Goal: Task Accomplishment & Management: Manage account settings

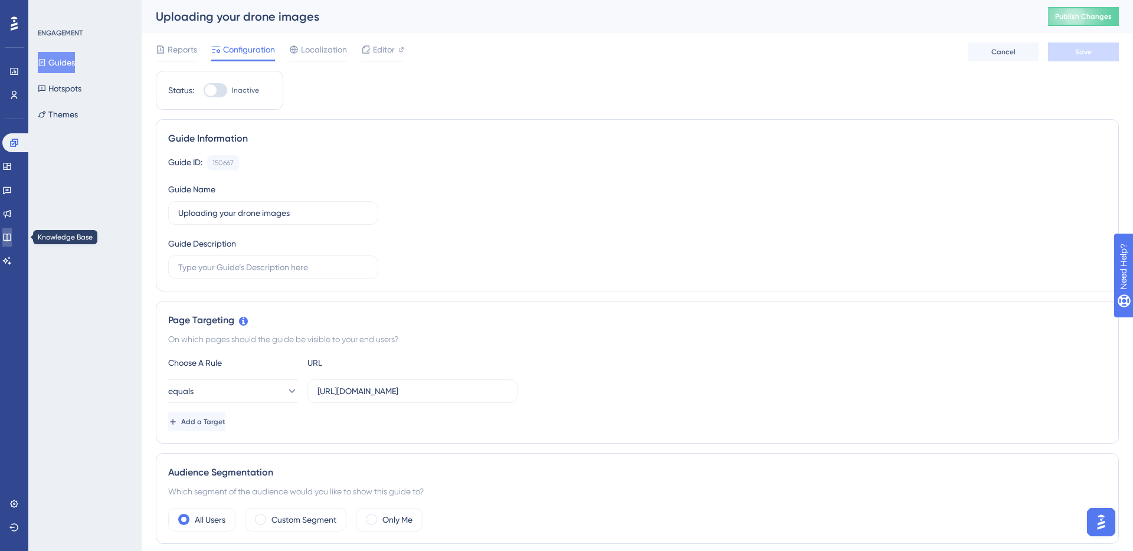
click at [12, 231] on link at bounding box center [6, 237] width 9 height 19
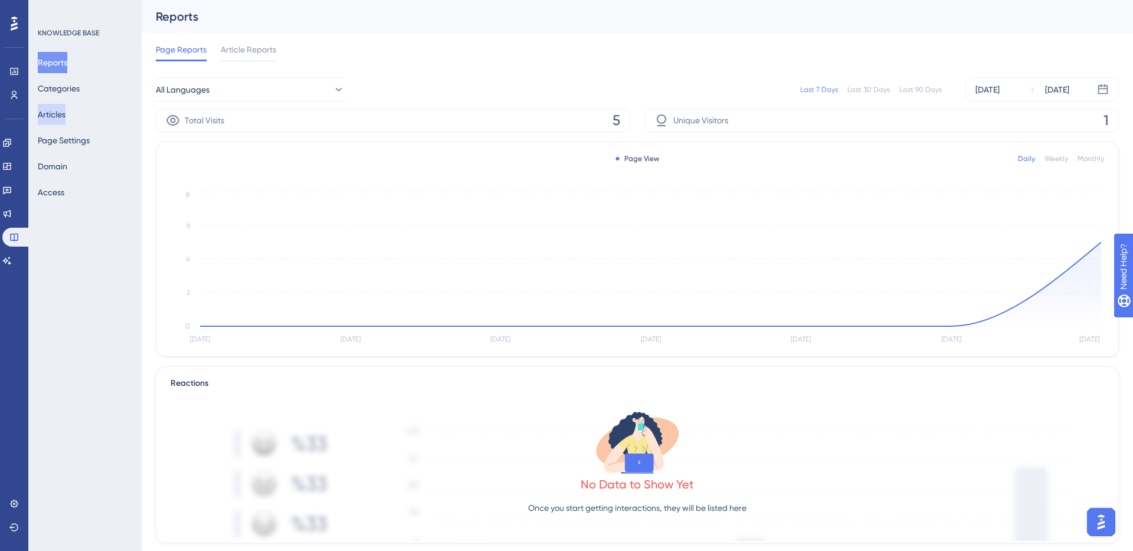
click at [64, 112] on button "Articles" at bounding box center [52, 114] width 28 height 21
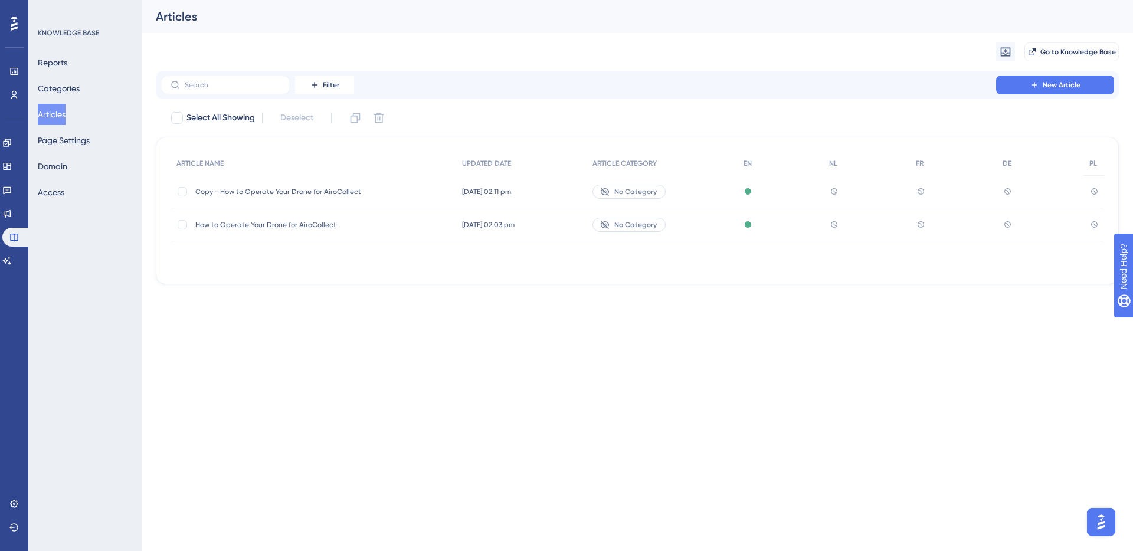
click at [280, 232] on div "How to Operate Your Drone for AiroCollect How to Operate Your Drone for AiroCol…" at bounding box center [289, 224] width 189 height 33
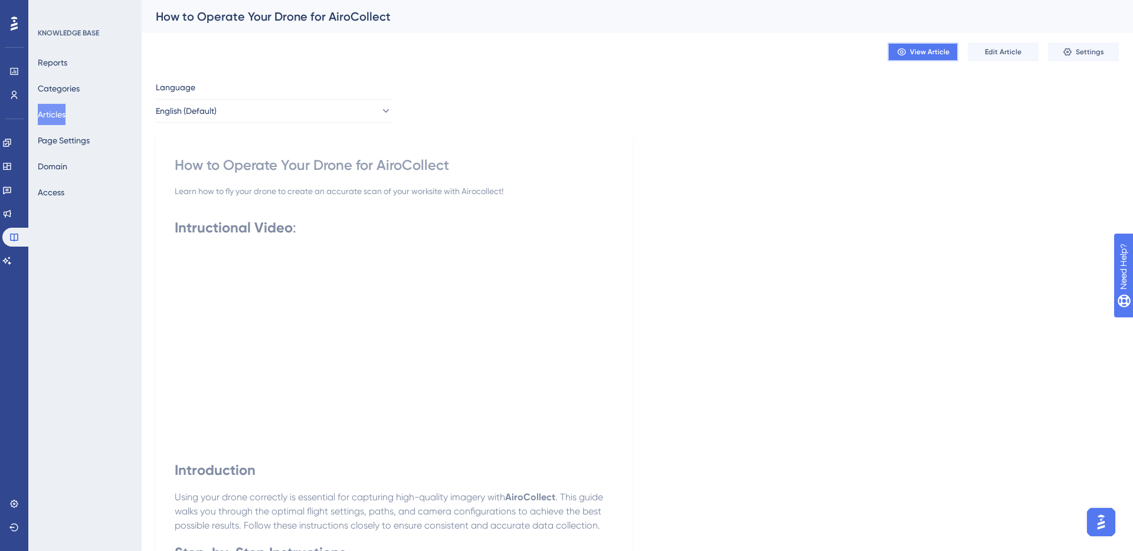
click at [927, 54] on span "View Article" at bounding box center [930, 51] width 40 height 9
click at [12, 140] on icon at bounding box center [6, 142] width 9 height 9
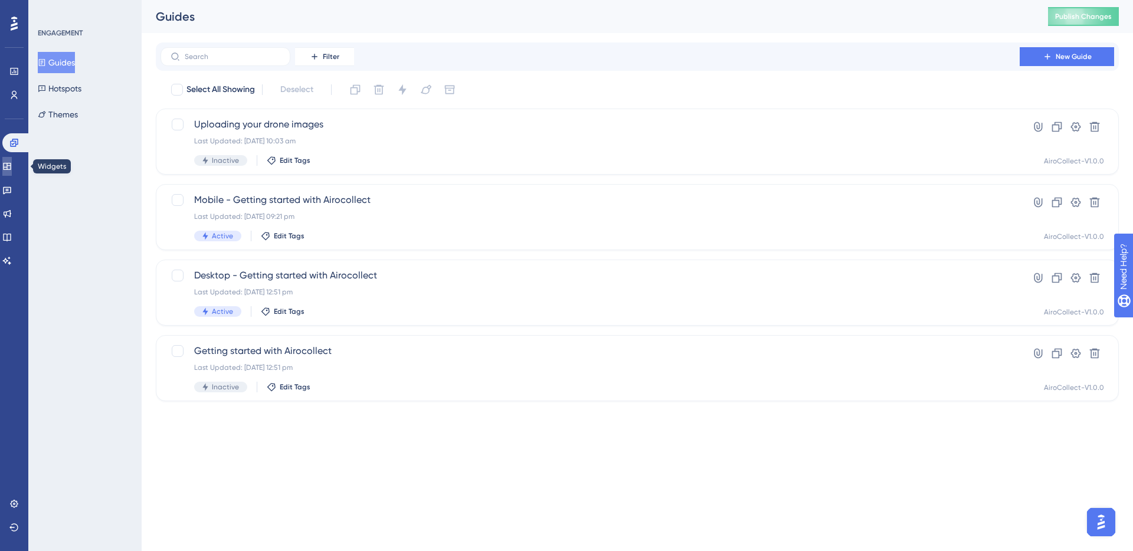
click at [12, 171] on link at bounding box center [6, 166] width 9 height 19
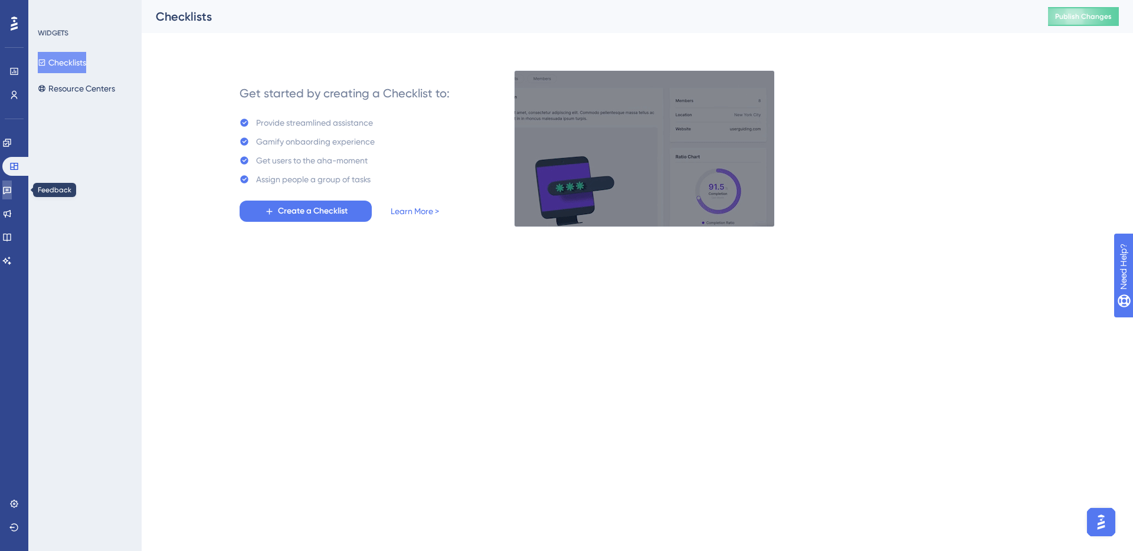
click at [11, 189] on icon at bounding box center [7, 191] width 8 height 8
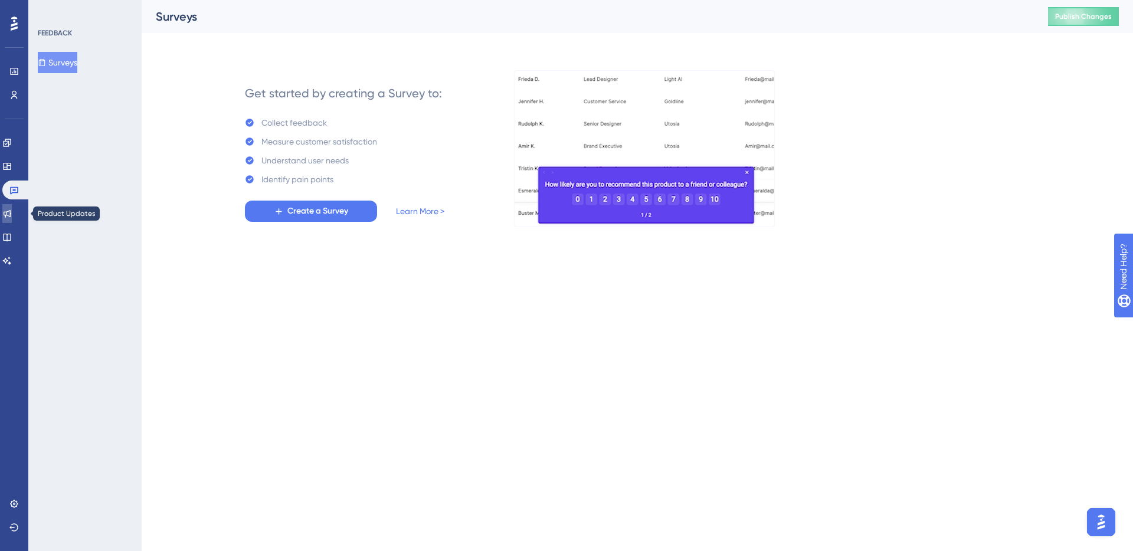
click at [12, 222] on link at bounding box center [6, 213] width 9 height 19
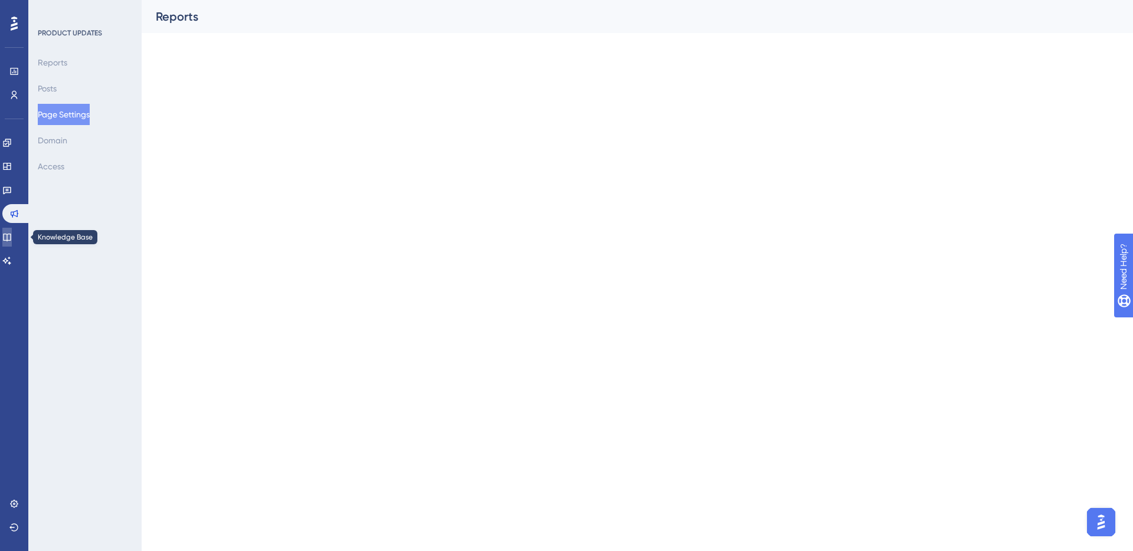
click at [11, 239] on icon at bounding box center [7, 238] width 8 height 8
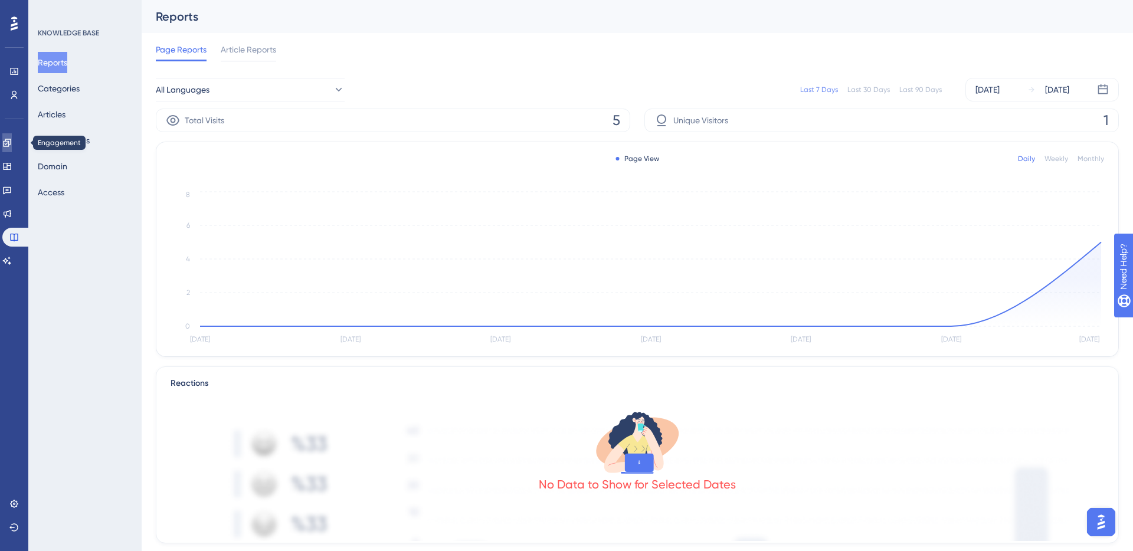
click at [11, 138] on icon at bounding box center [6, 142] width 9 height 9
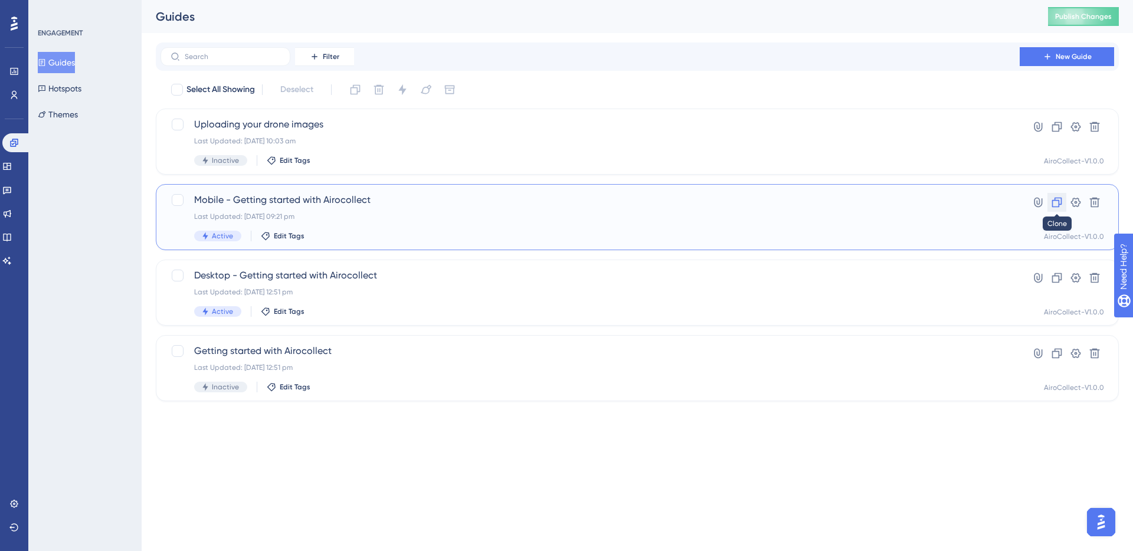
click at [1059, 196] on icon at bounding box center [1057, 202] width 12 height 12
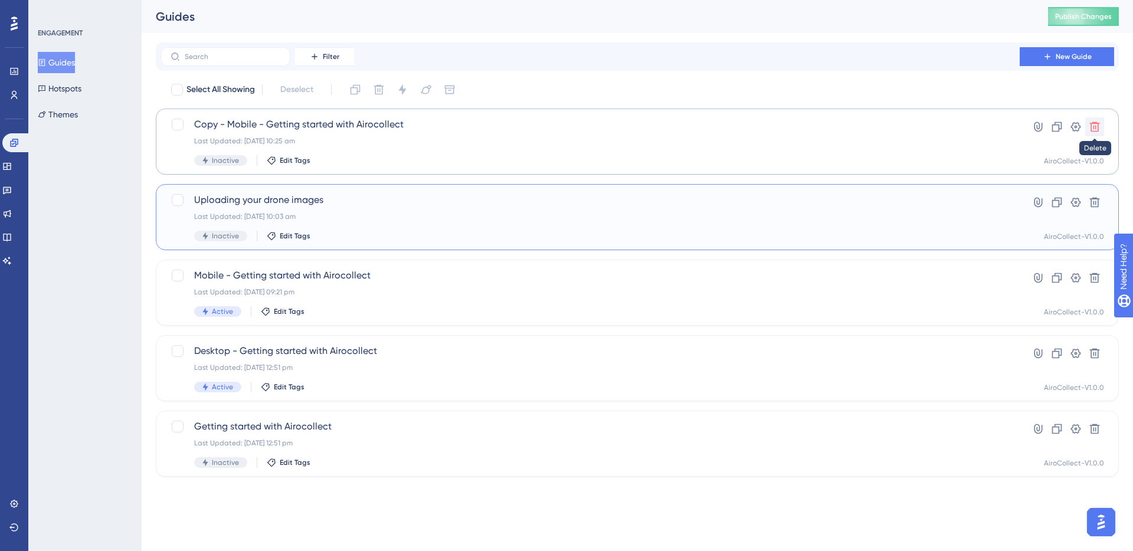
click at [1092, 121] on icon at bounding box center [1095, 127] width 12 height 12
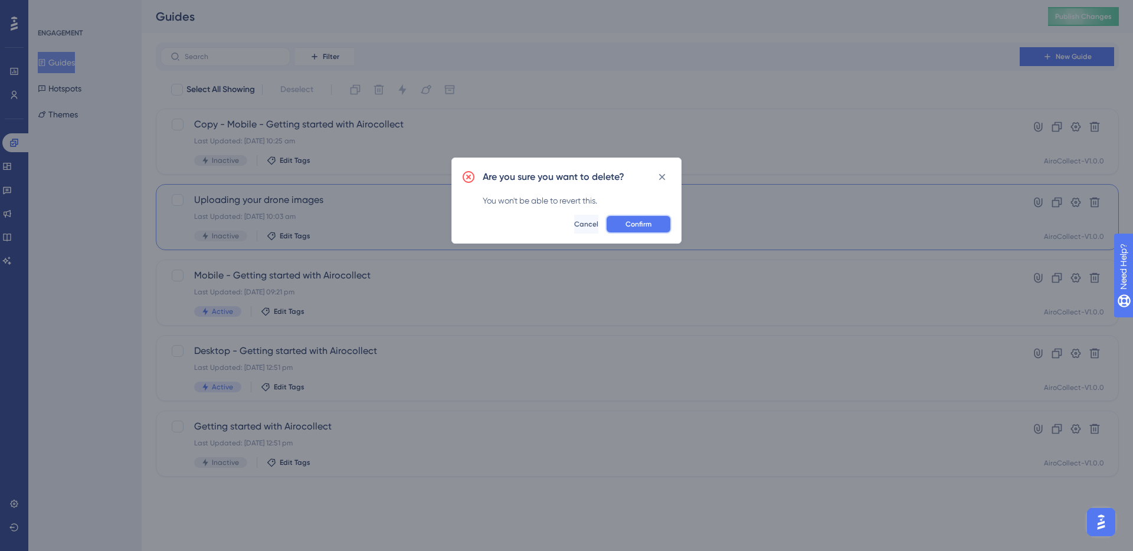
click at [627, 224] on span "Confirm" at bounding box center [638, 223] width 26 height 9
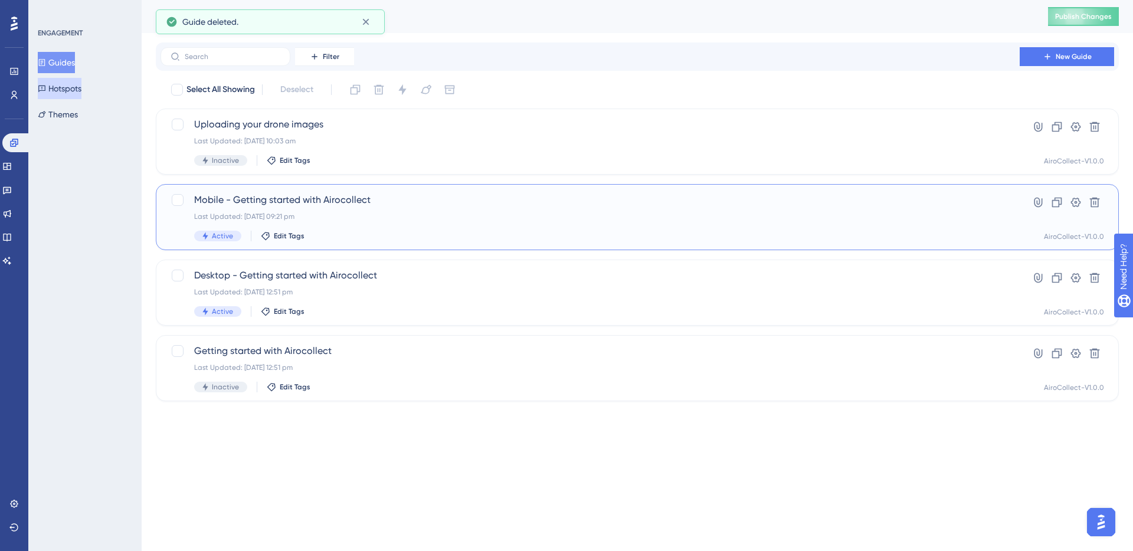
click at [74, 91] on button "Hotspots" at bounding box center [60, 88] width 44 height 21
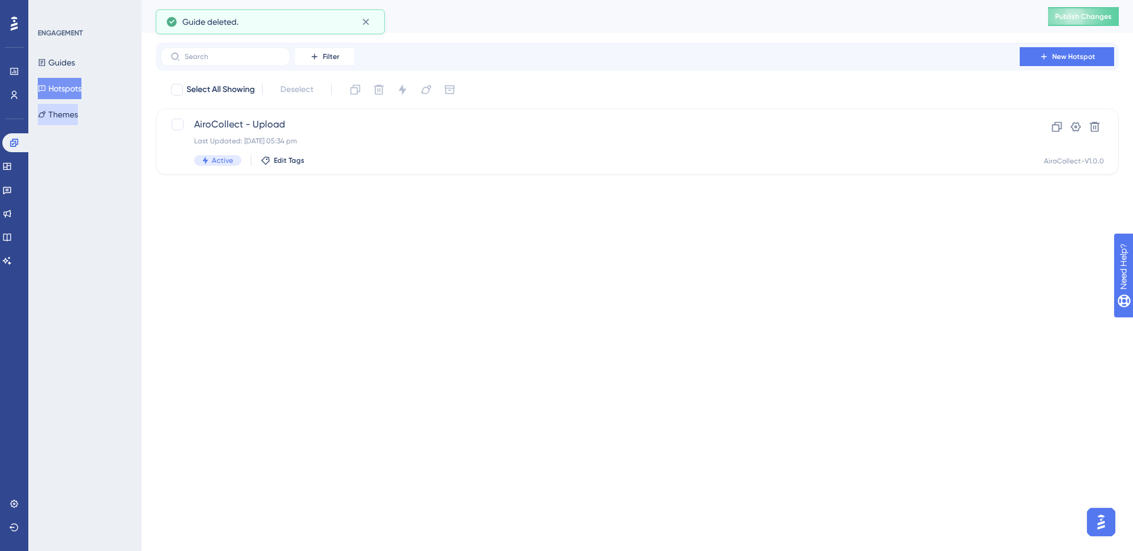
click at [74, 112] on button "Themes" at bounding box center [58, 114] width 40 height 21
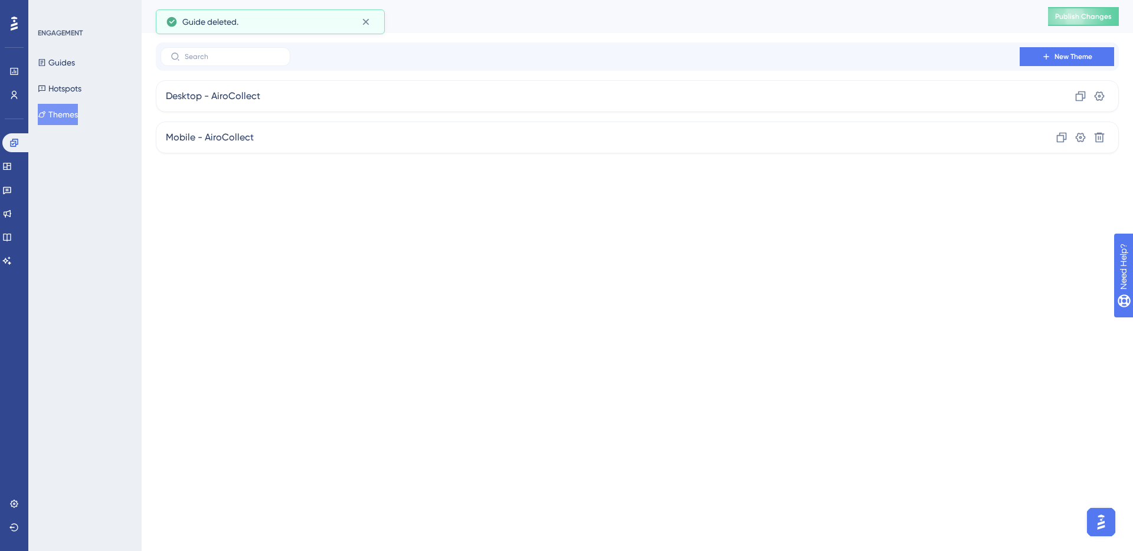
click at [72, 31] on div "ENGAGEMENT" at bounding box center [60, 32] width 45 height 9
click at [72, 49] on div "ENGAGEMENT Guides Hotspots Themes" at bounding box center [86, 76] width 96 height 97
click at [72, 54] on button "Guides" at bounding box center [56, 62] width 37 height 21
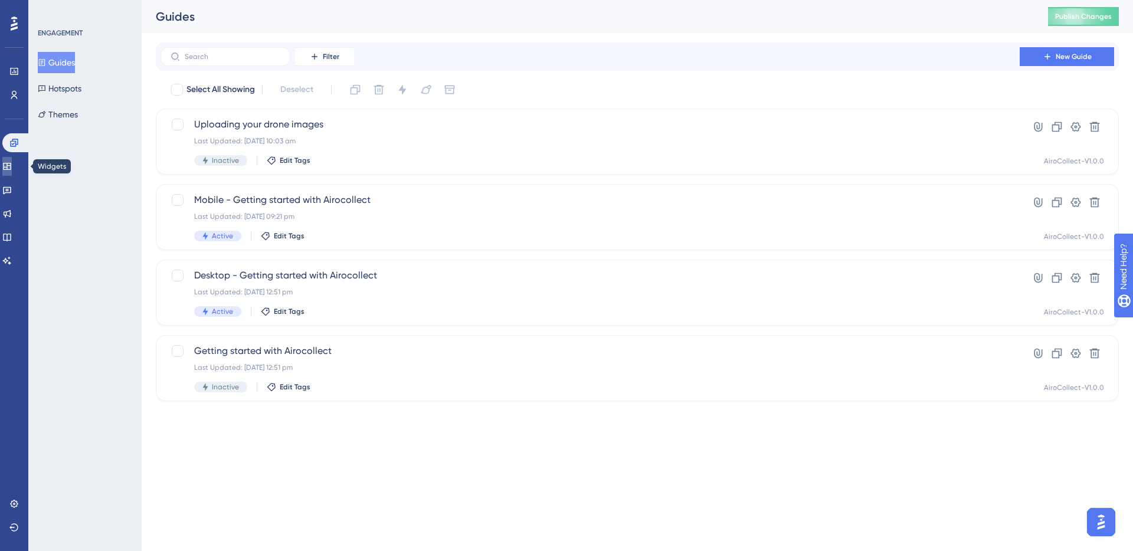
click at [12, 170] on icon at bounding box center [6, 166] width 9 height 9
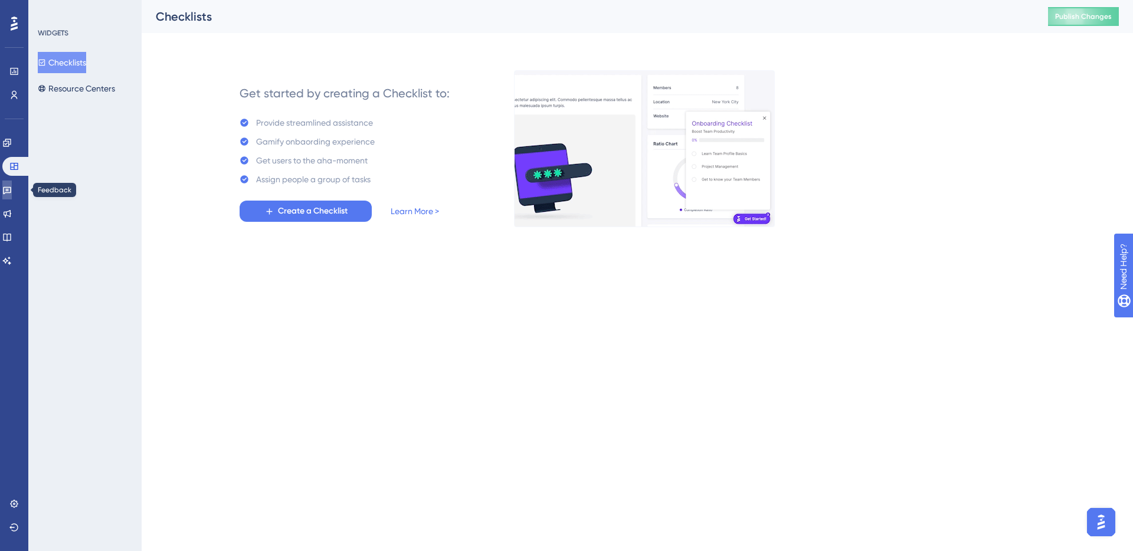
click at [12, 188] on icon at bounding box center [6, 189] width 9 height 9
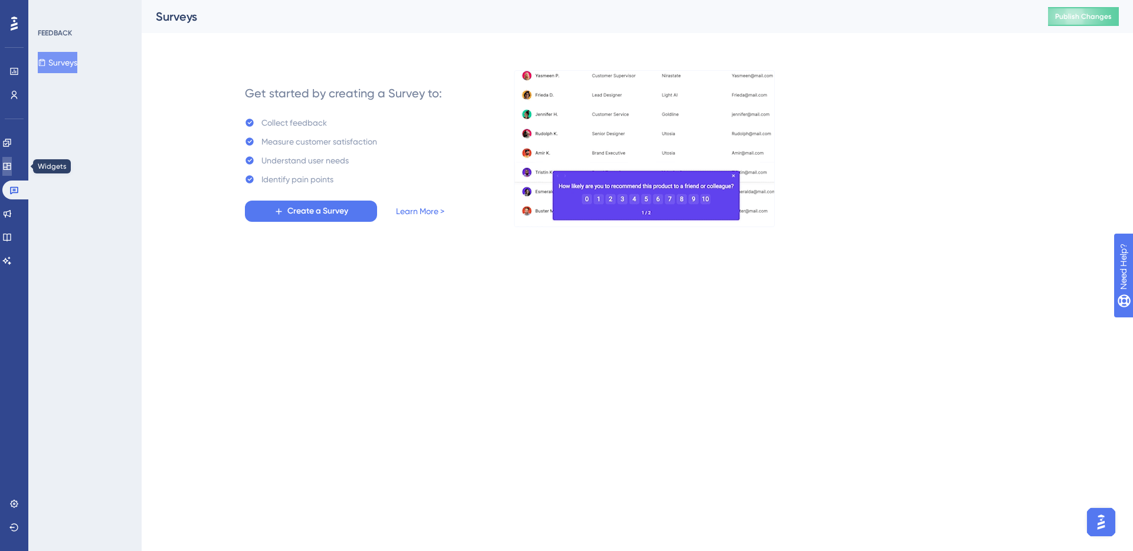
click at [12, 169] on icon at bounding box center [6, 166] width 9 height 9
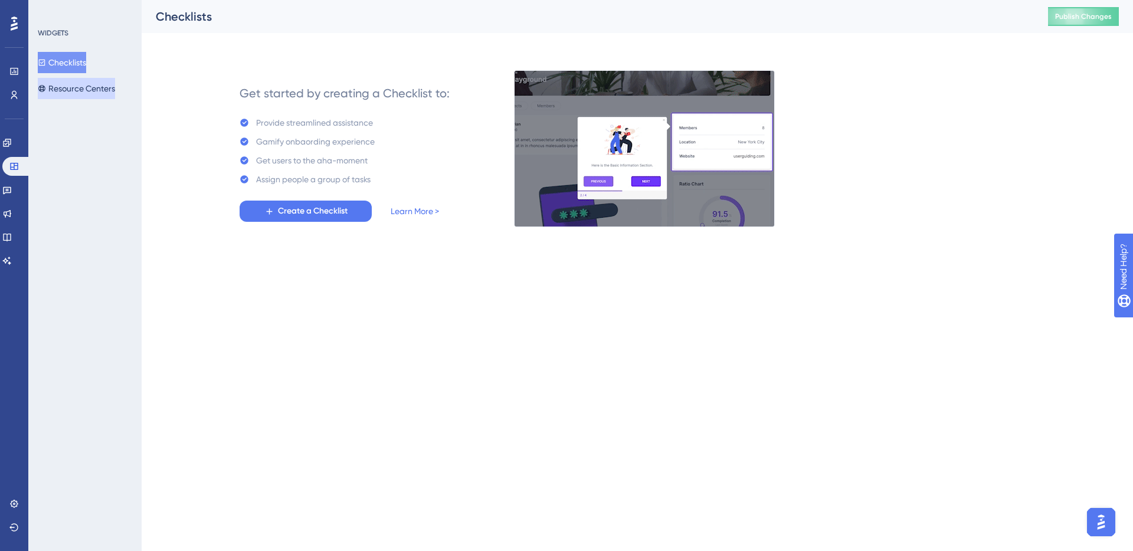
click at [91, 86] on button "Resource Centers" at bounding box center [76, 88] width 77 height 21
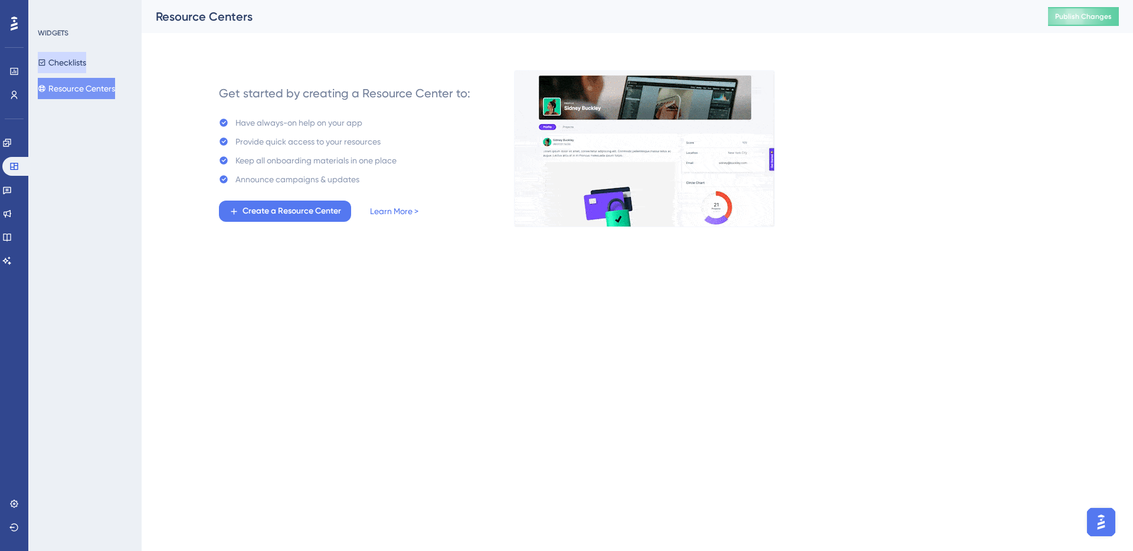
click at [74, 64] on button "Checklists" at bounding box center [62, 62] width 48 height 21
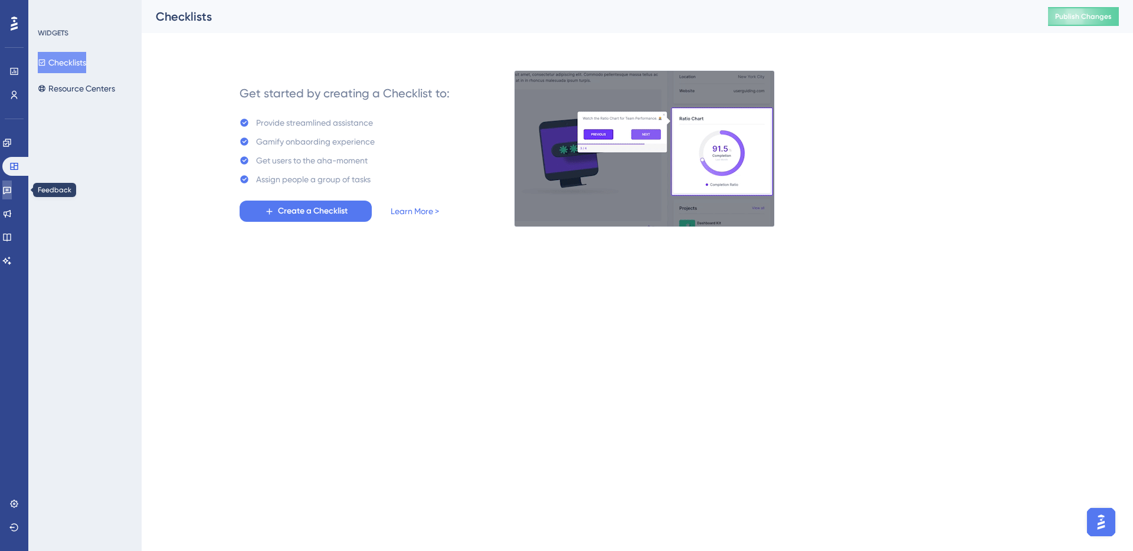
click at [12, 195] on link at bounding box center [6, 190] width 9 height 19
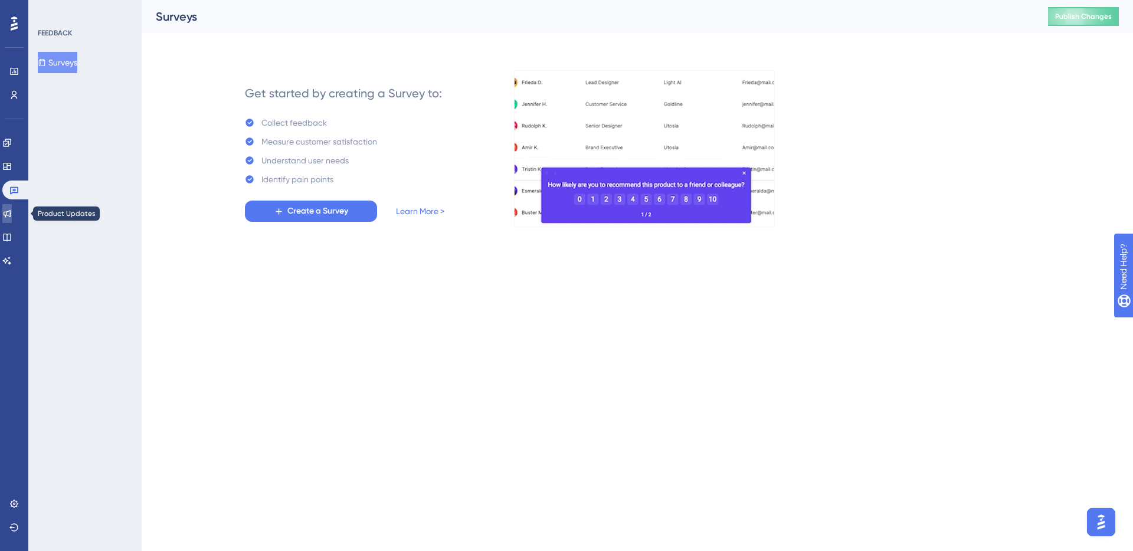
click at [12, 216] on icon at bounding box center [6, 213] width 9 height 9
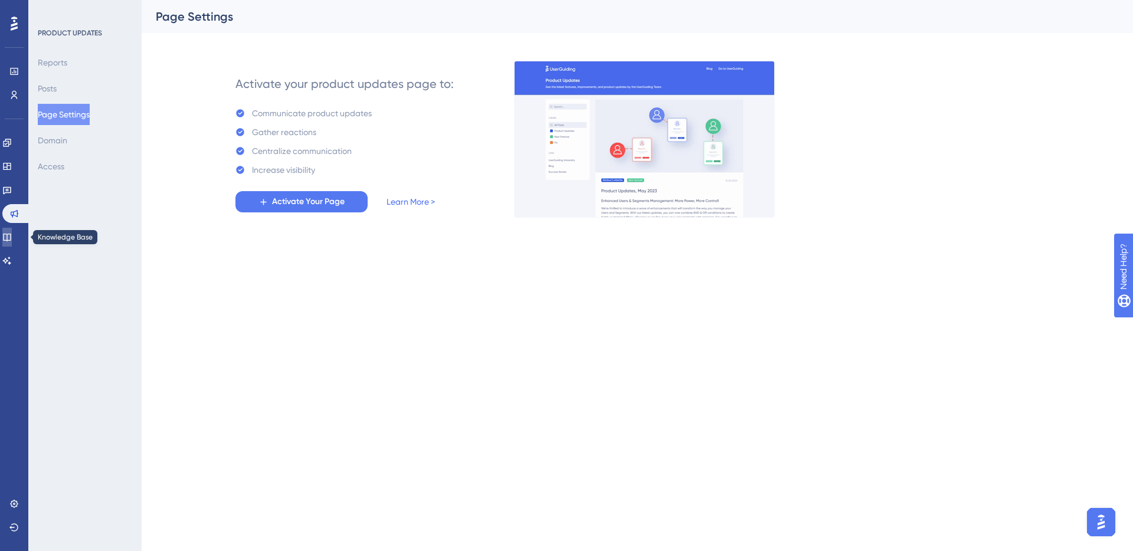
click at [12, 228] on link at bounding box center [6, 237] width 9 height 19
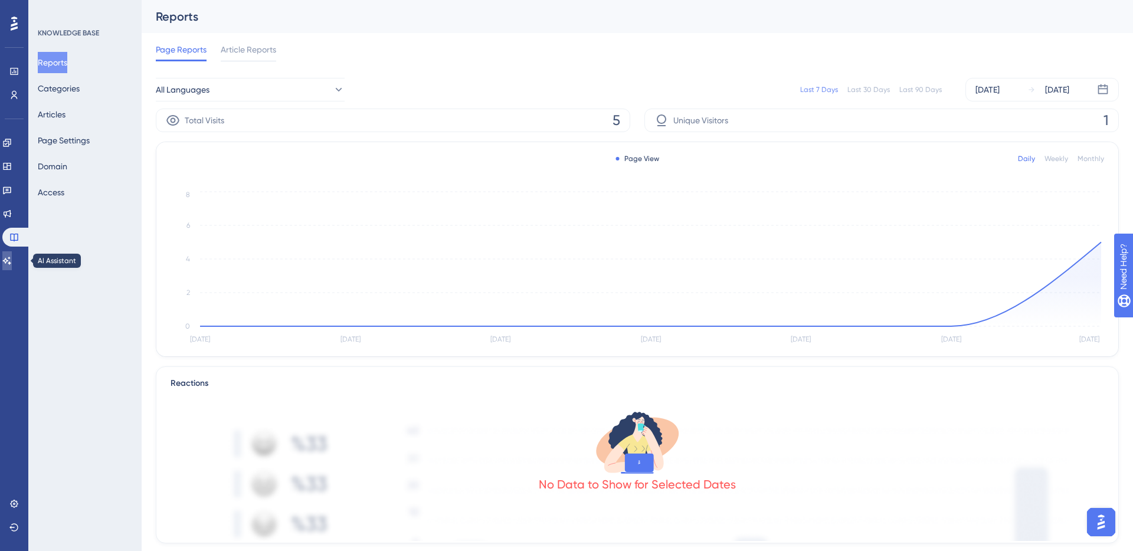
click at [12, 253] on link at bounding box center [6, 260] width 9 height 19
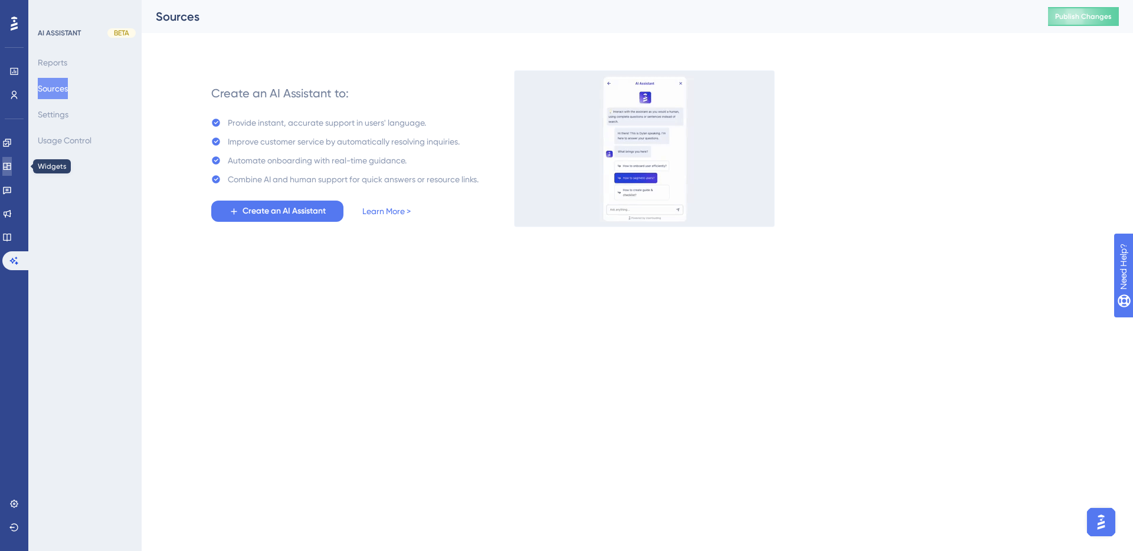
click at [9, 168] on icon at bounding box center [6, 166] width 9 height 9
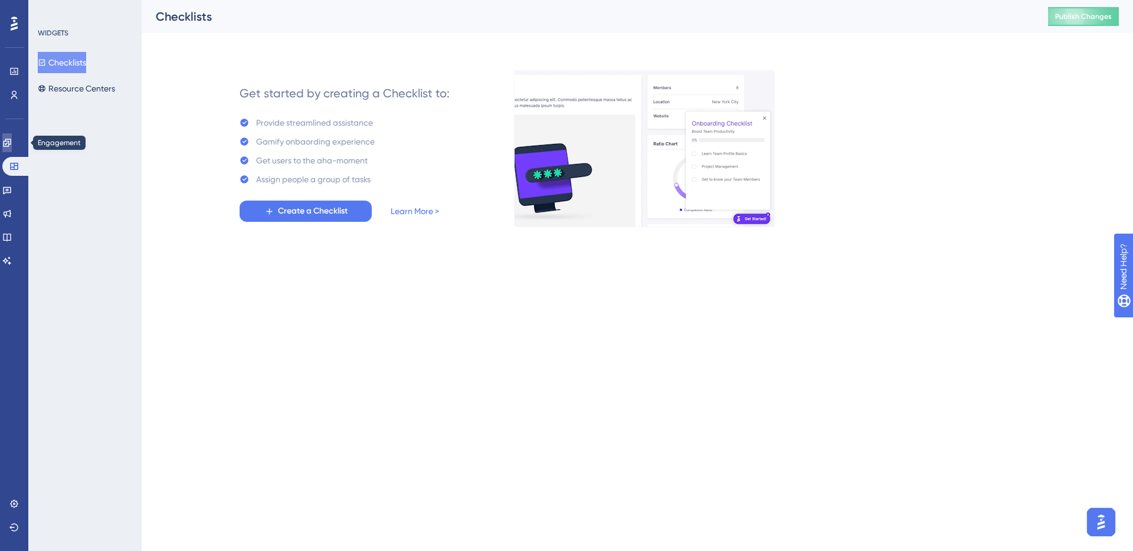
click at [11, 148] on link at bounding box center [6, 142] width 9 height 19
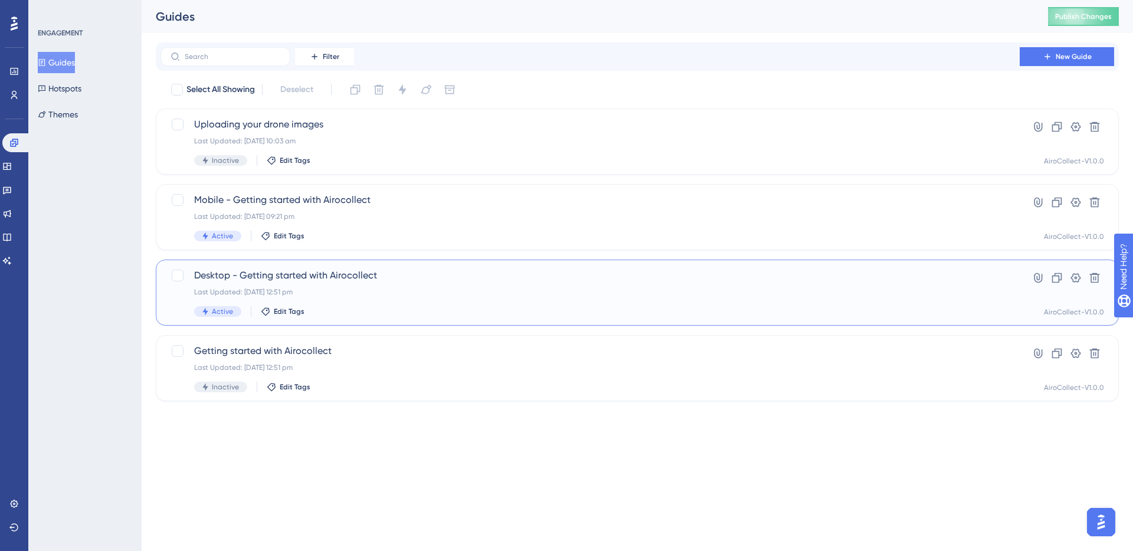
click at [291, 291] on div "Last Updated: [DATE] 12:51 pm" at bounding box center [590, 291] width 792 height 9
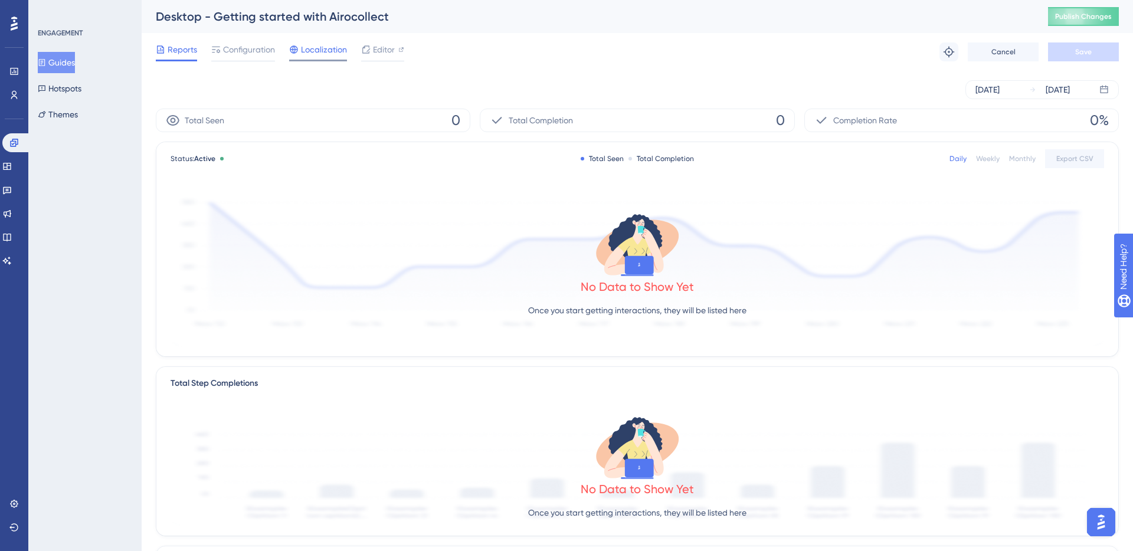
click at [321, 49] on span "Localization" at bounding box center [324, 49] width 46 height 14
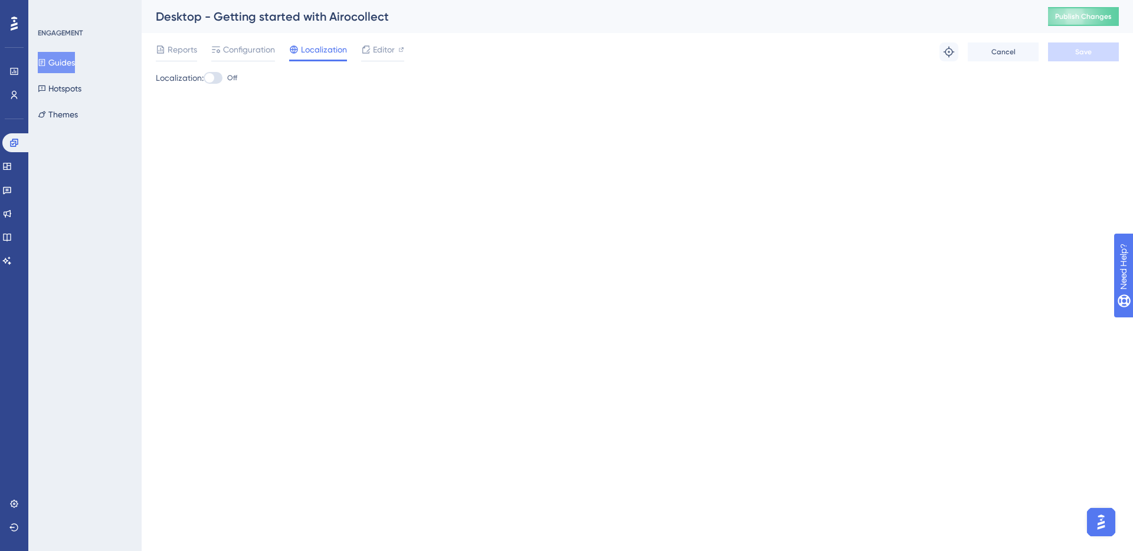
click at [208, 81] on div at bounding box center [213, 78] width 19 height 12
click at [204, 78] on input "Off" at bounding box center [203, 78] width 1 height 1
checkbox input "true"
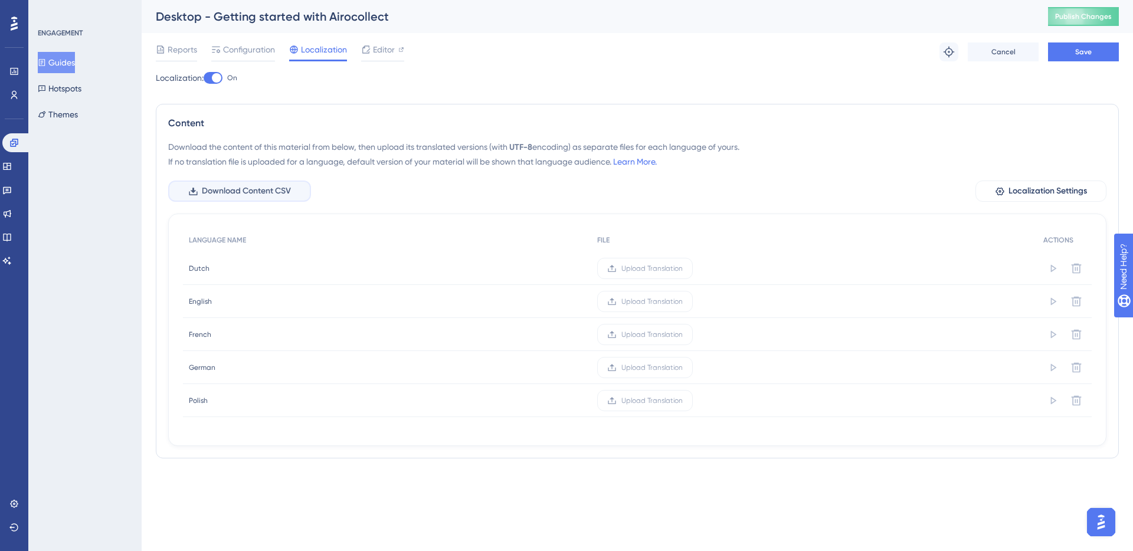
click at [255, 191] on span "Download Content CSV" at bounding box center [246, 191] width 89 height 14
click at [57, 62] on button "Guides" at bounding box center [56, 62] width 37 height 21
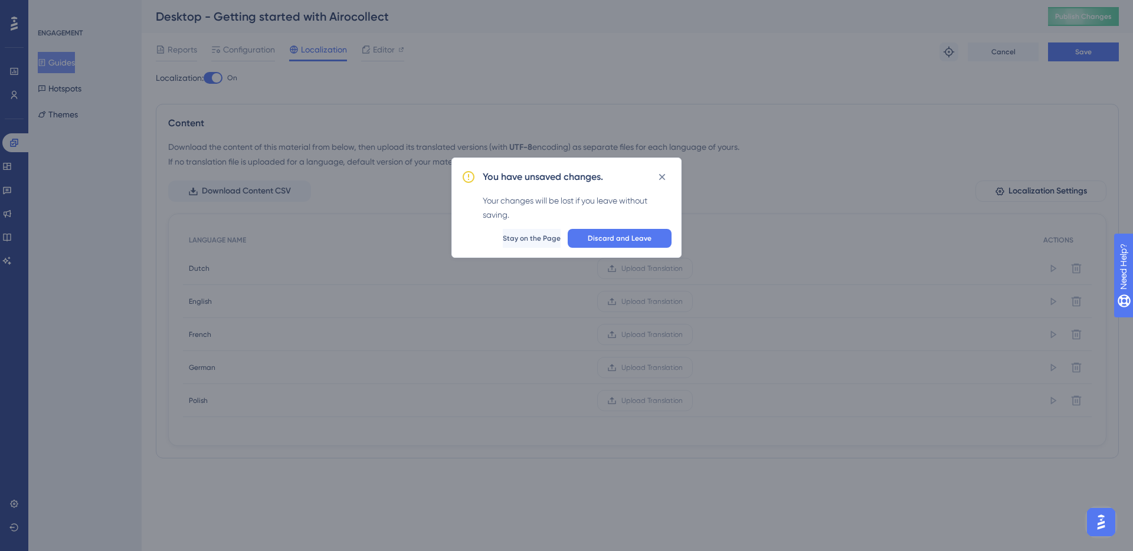
click at [614, 228] on div "You have unsaved changes. Your changes will be lost if you leave without saving…" at bounding box center [566, 208] width 230 height 100
click at [611, 239] on span "Discard and Leave" at bounding box center [620, 238] width 64 height 9
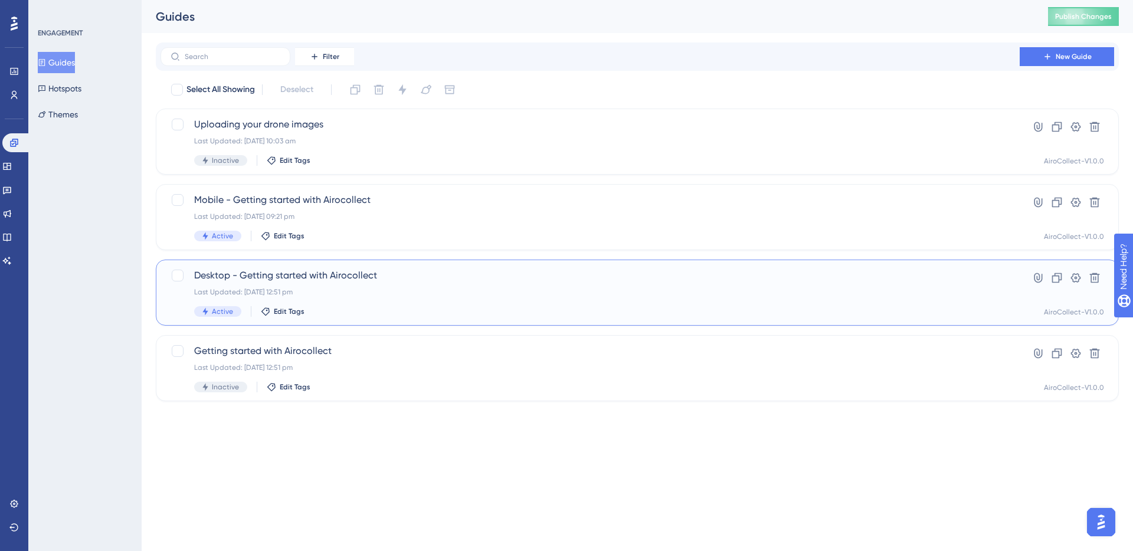
click at [365, 291] on div "Last Updated: [DATE] 12:51 pm" at bounding box center [590, 291] width 792 height 9
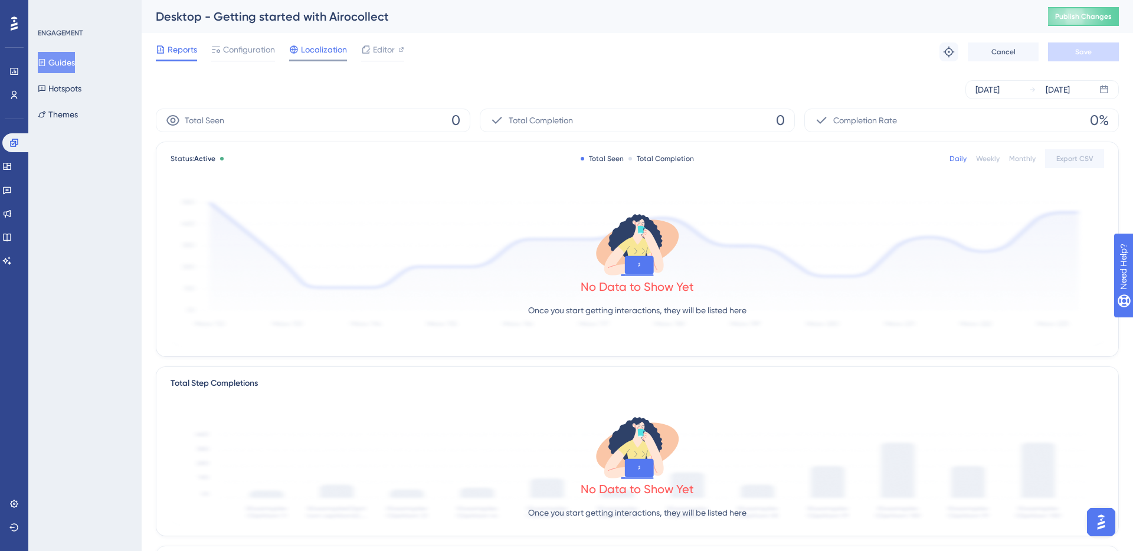
click at [304, 44] on span "Localization" at bounding box center [324, 49] width 46 height 14
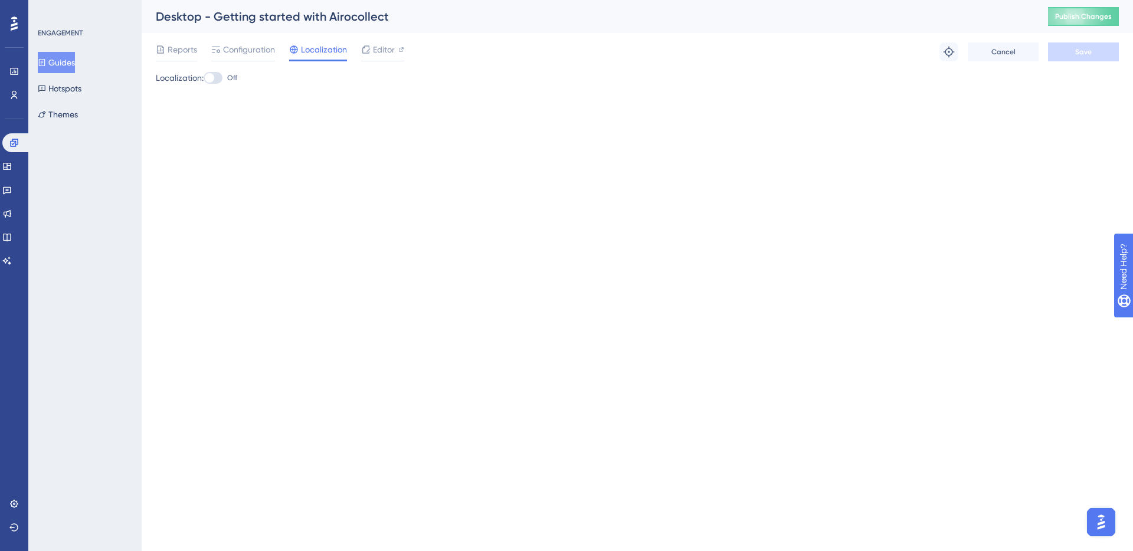
click at [207, 77] on div "Localization: Off" at bounding box center [637, 78] width 963 height 14
click at [214, 77] on div at bounding box center [209, 77] width 9 height 9
click at [204, 78] on input "Off" at bounding box center [203, 78] width 1 height 1
checkbox input "true"
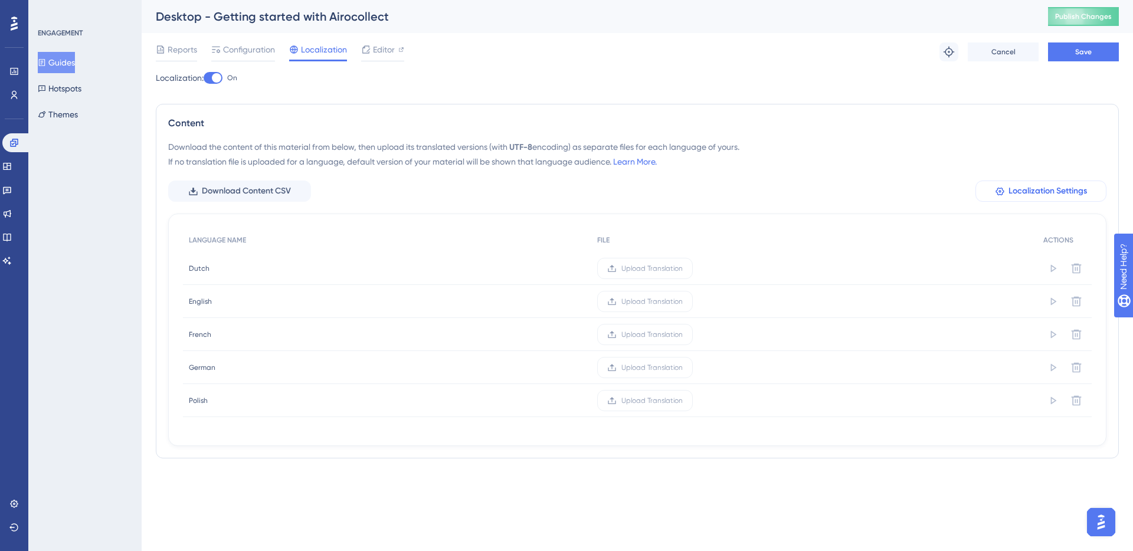
click at [1047, 194] on span "Localization Settings" at bounding box center [1047, 191] width 78 height 14
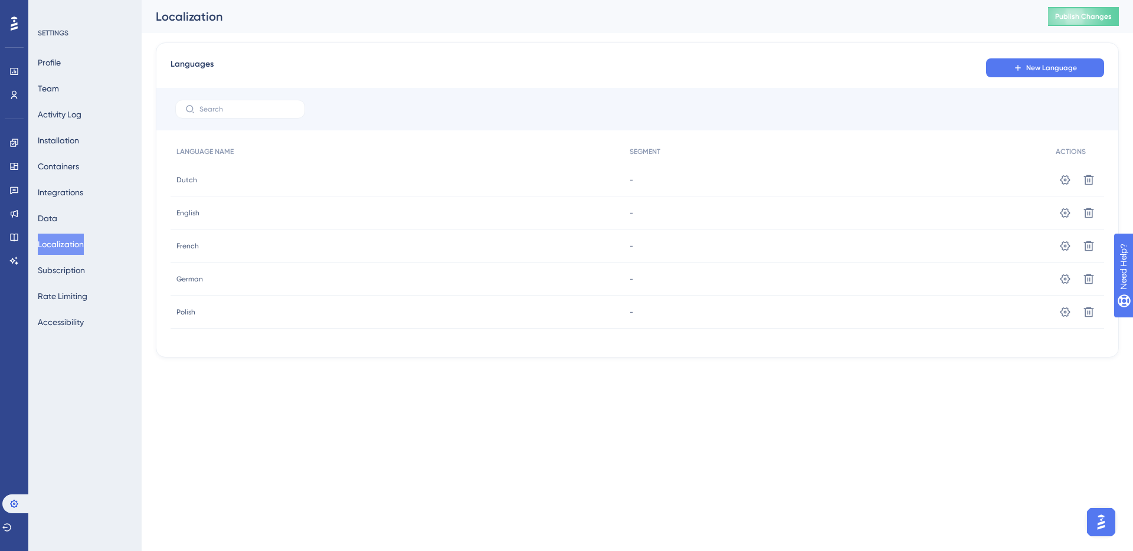
click at [75, 243] on button "Localization" at bounding box center [61, 244] width 46 height 21
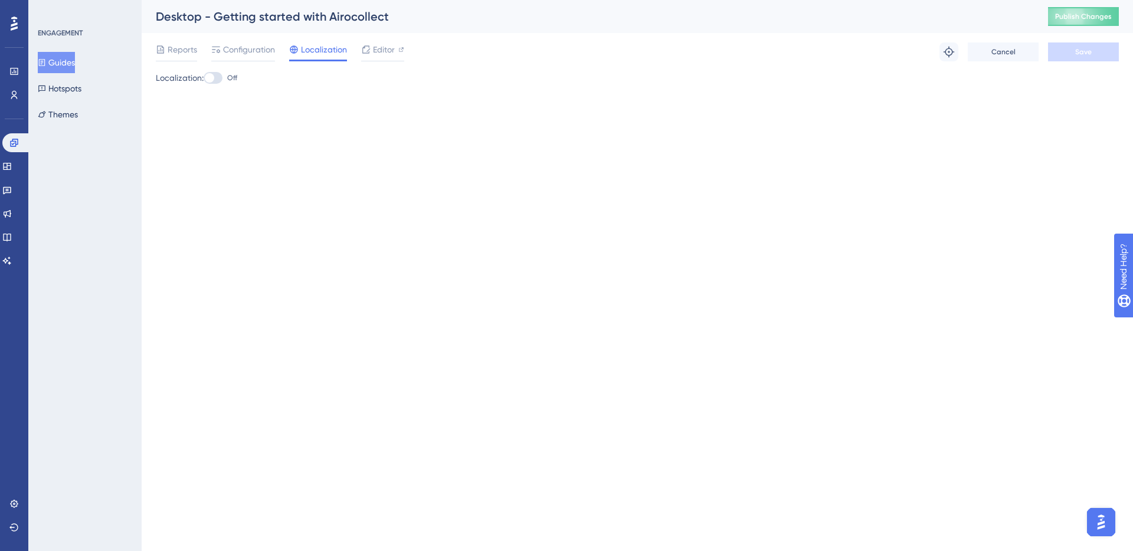
click at [219, 80] on div at bounding box center [213, 78] width 19 height 12
click at [204, 78] on input "Off" at bounding box center [203, 78] width 1 height 1
checkbox input "true"
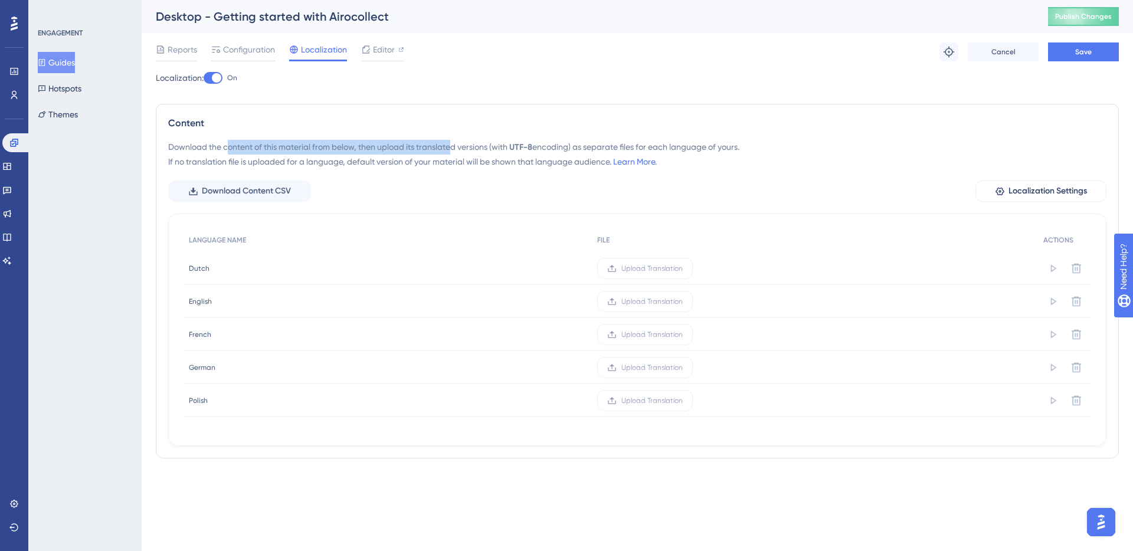
drag, startPoint x: 229, startPoint y: 146, endPoint x: 450, endPoint y: 150, distance: 221.3
click at [450, 150] on div "Download the content of this material from below, then upload its translated ve…" at bounding box center [637, 154] width 938 height 29
drag, startPoint x: 418, startPoint y: 148, endPoint x: 510, endPoint y: 145, distance: 91.5
click at [510, 145] on div "Download the content of this material from below, then upload its translated ve…" at bounding box center [637, 154] width 938 height 29
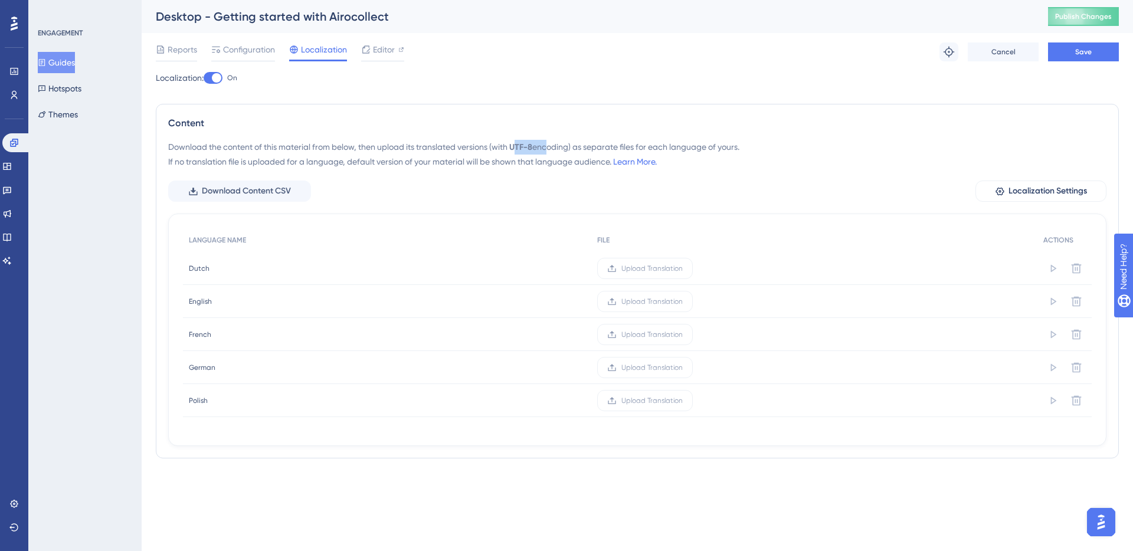
drag, startPoint x: 516, startPoint y: 145, endPoint x: 549, endPoint y: 145, distance: 32.5
click at [549, 145] on div "Download the content of this material from below, then upload its translated ve…" at bounding box center [637, 154] width 938 height 29
drag, startPoint x: 575, startPoint y: 144, endPoint x: 748, endPoint y: 150, distance: 173.0
click at [748, 150] on div "Download the content of this material from below, then upload its translated ve…" at bounding box center [637, 154] width 938 height 29
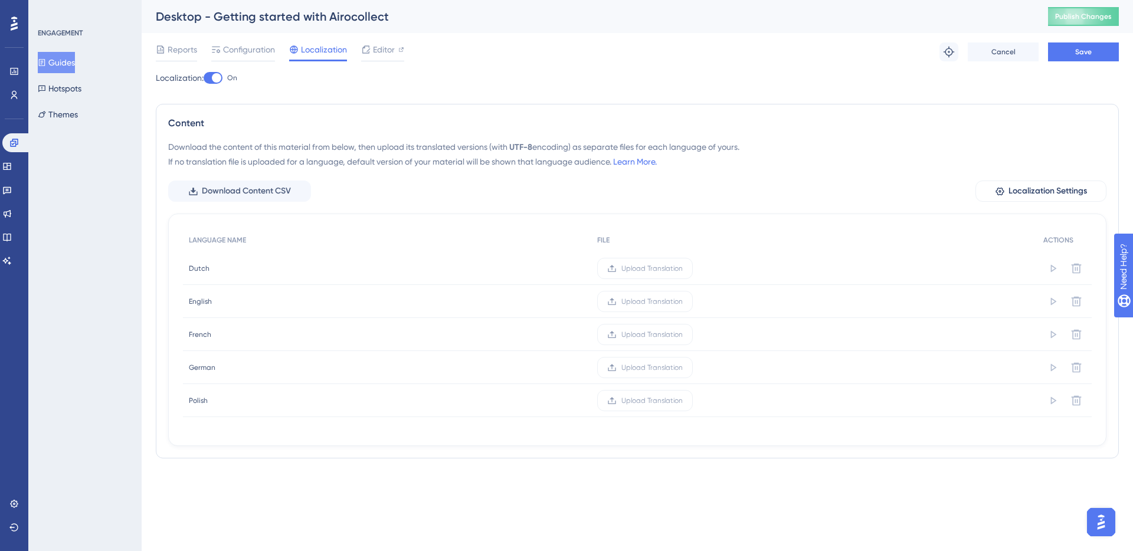
click at [218, 163] on div "Download the content of this material from below, then upload its translated ve…" at bounding box center [637, 154] width 938 height 29
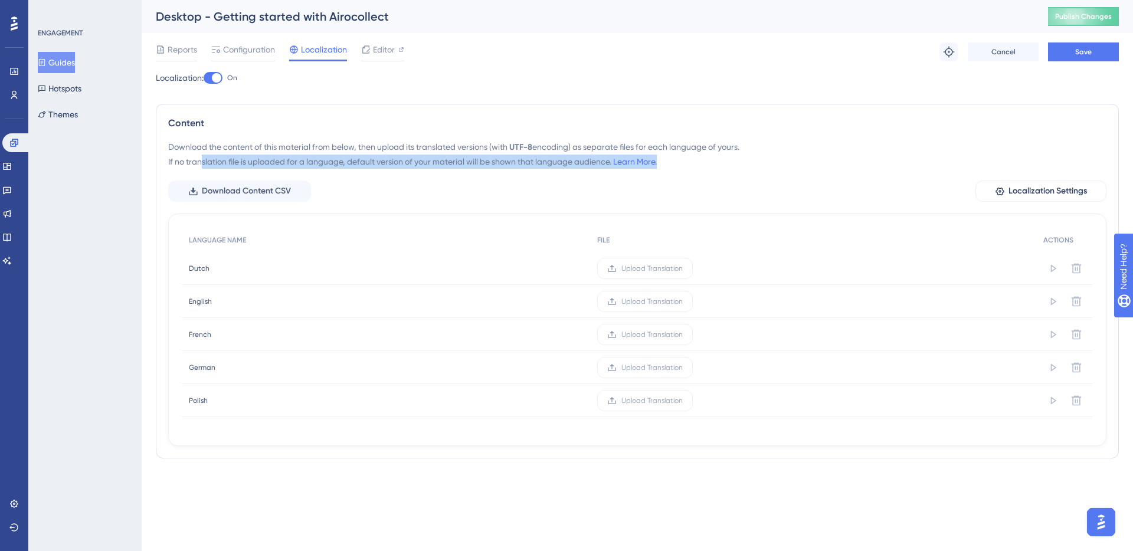
drag, startPoint x: 203, startPoint y: 163, endPoint x: 491, endPoint y: 171, distance: 288.6
click at [491, 171] on div "Download the content of this material from below, then upload its translated ve…" at bounding box center [637, 293] width 938 height 306
click at [570, 157] on div "Download the content of this material from below, then upload its translated ve…" at bounding box center [637, 154] width 938 height 29
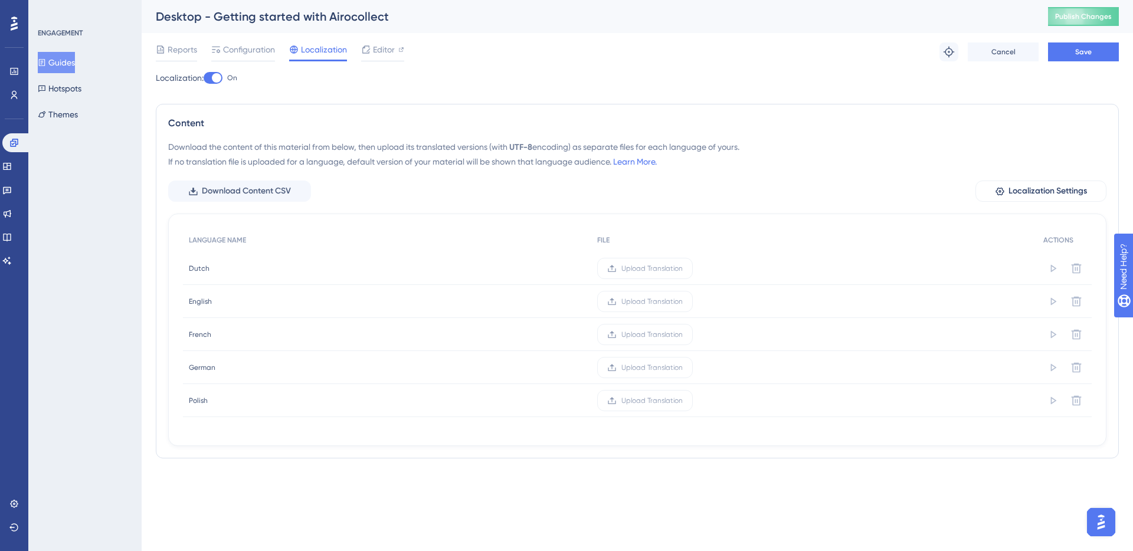
click at [571, 163] on div "Download the content of this material from below, then upload its translated ve…" at bounding box center [637, 154] width 938 height 29
click at [245, 191] on span "Download Content CSV" at bounding box center [246, 191] width 89 height 14
